Goal: Navigation & Orientation: Find specific page/section

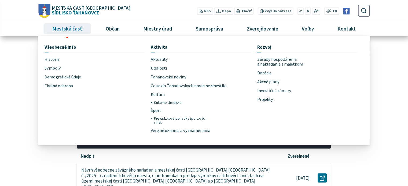
click at [68, 29] on span "Mestská časť" at bounding box center [67, 28] width 34 height 14
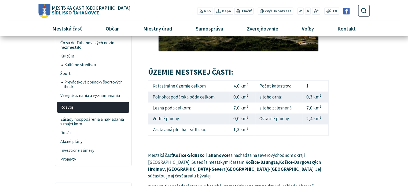
scroll to position [134, 0]
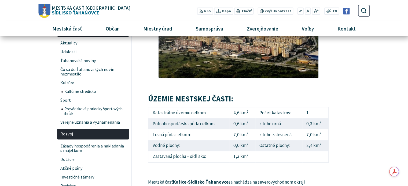
click at [61, 11] on span "Mestská časť [GEOGRAPHIC_DATA] Sídlisko [GEOGRAPHIC_DATA]" at bounding box center [90, 10] width 80 height 10
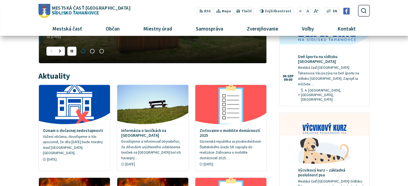
scroll to position [134, 0]
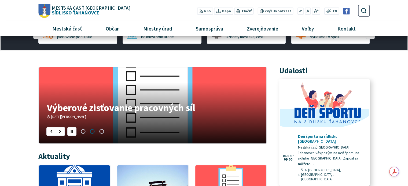
click at [330, 113] on img at bounding box center [324, 105] width 103 height 59
